Goal: Find specific page/section: Find specific page/section

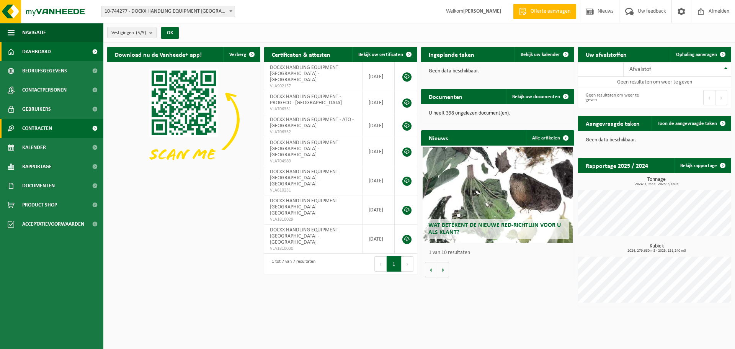
click at [37, 129] on span "Contracten" at bounding box center [37, 128] width 30 height 19
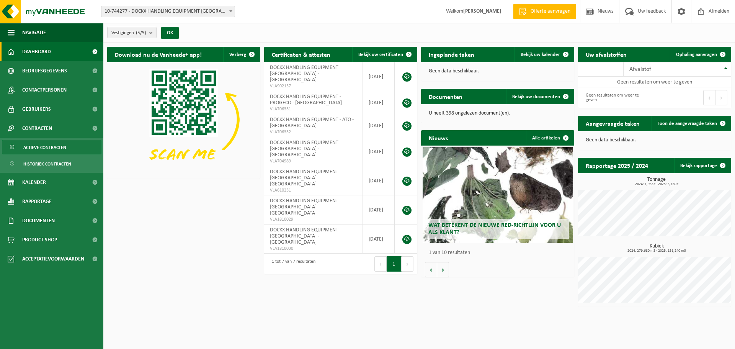
click at [49, 148] on span "Actieve contracten" at bounding box center [44, 147] width 43 height 15
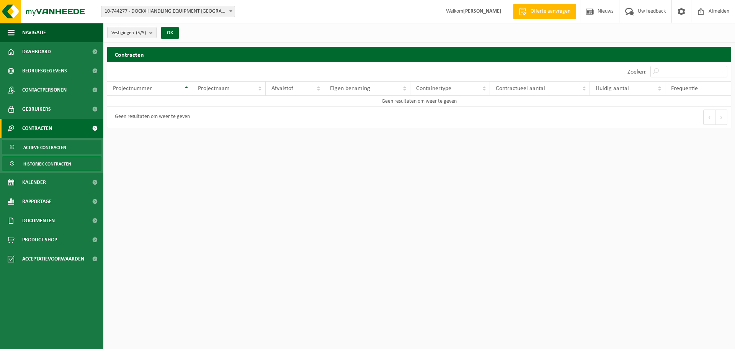
click at [43, 162] on span "Historiek contracten" at bounding box center [47, 164] width 48 height 15
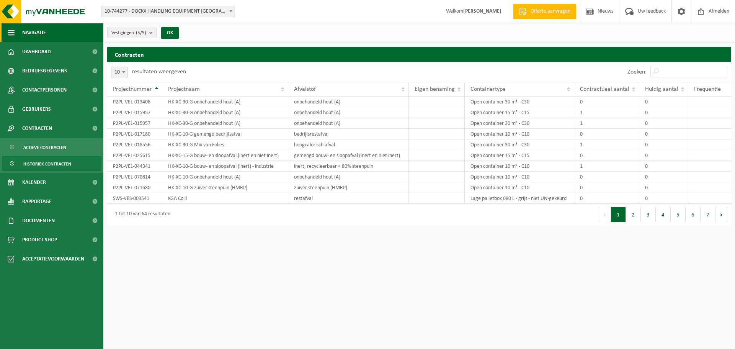
click at [38, 34] on span "Navigatie" at bounding box center [34, 32] width 24 height 19
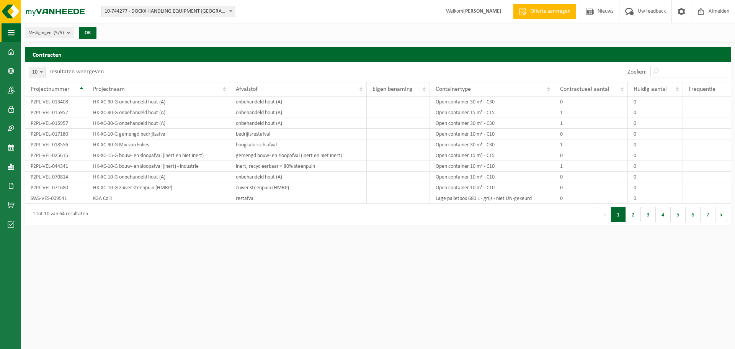
click at [13, 32] on span "button" at bounding box center [11, 32] width 7 height 19
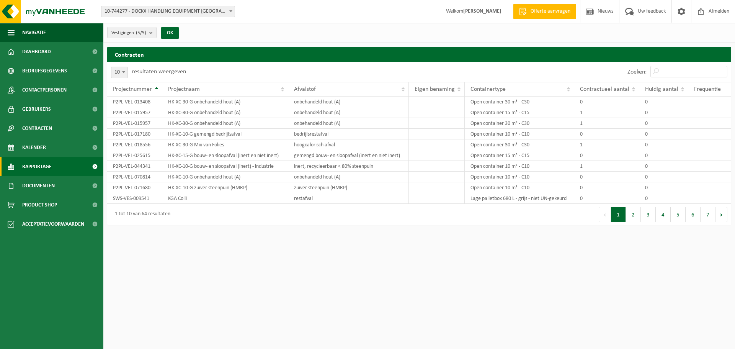
click at [29, 163] on span "Rapportage" at bounding box center [36, 166] width 29 height 19
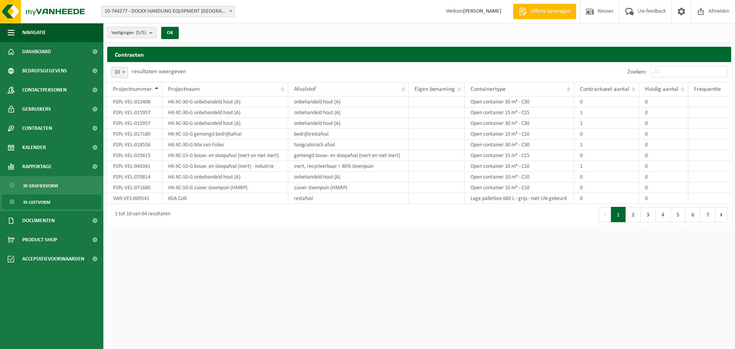
click at [34, 199] on span "In lijstvorm" at bounding box center [36, 202] width 27 height 15
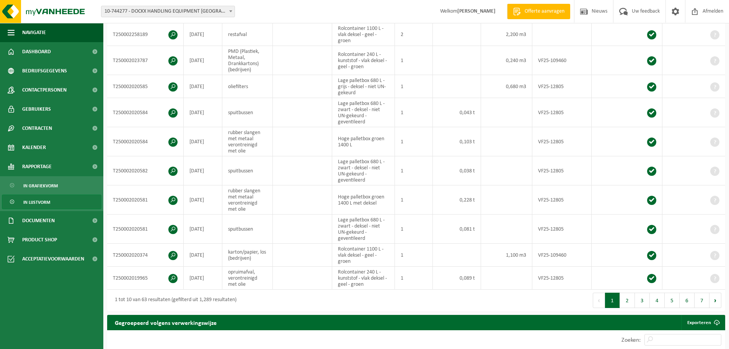
scroll to position [191, 0]
